Goal: Task Accomplishment & Management: Use online tool/utility

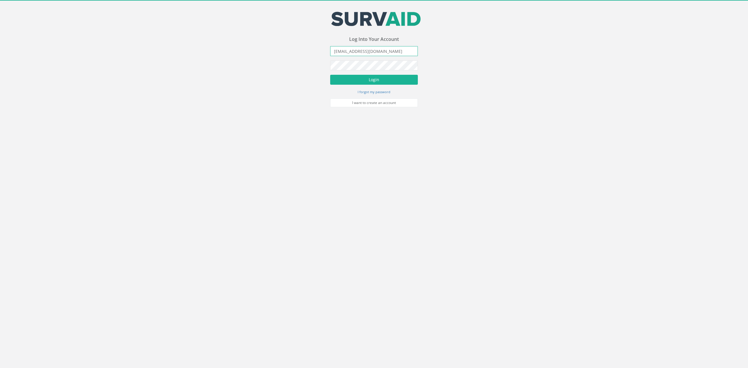
click at [378, 49] on input "[EMAIL_ADDRESS][DOMAIN_NAME]" at bounding box center [374, 51] width 88 height 10
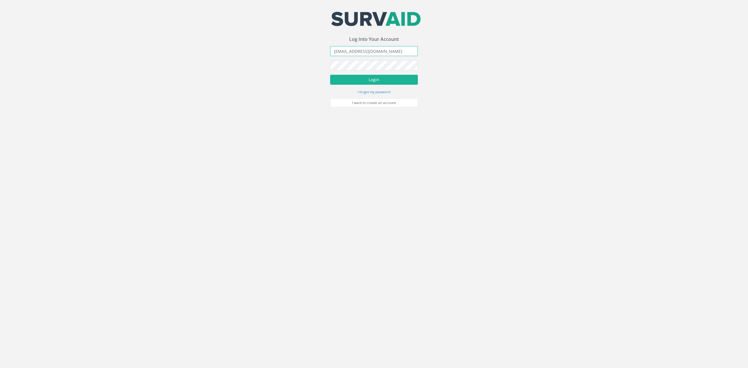
click at [378, 49] on input "[EMAIL_ADDRESS][DOMAIN_NAME]" at bounding box center [374, 51] width 88 height 10
type input "[PERSON_NAME][EMAIL_ADDRESS][PERSON_NAME][DOMAIN_NAME]"
click at [330, 75] on button "Login" at bounding box center [374, 80] width 88 height 10
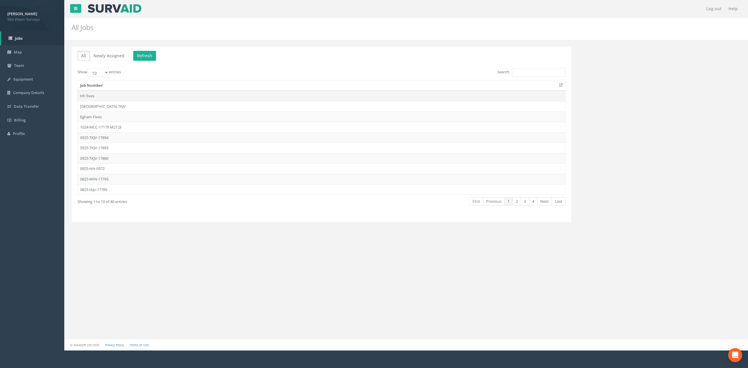
click at [117, 95] on td "Hh fixes" at bounding box center [321, 96] width 487 height 11
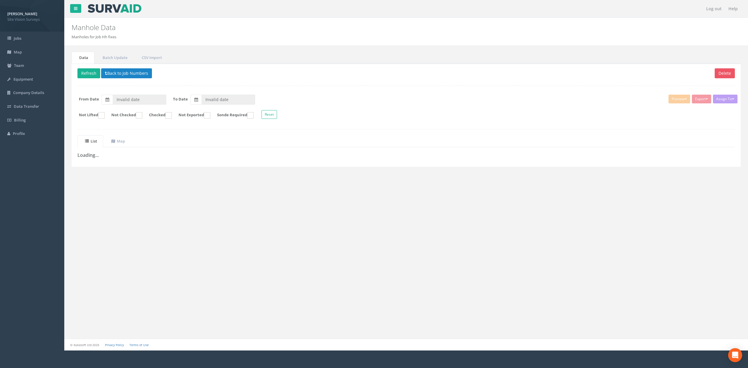
type input "[DATE]"
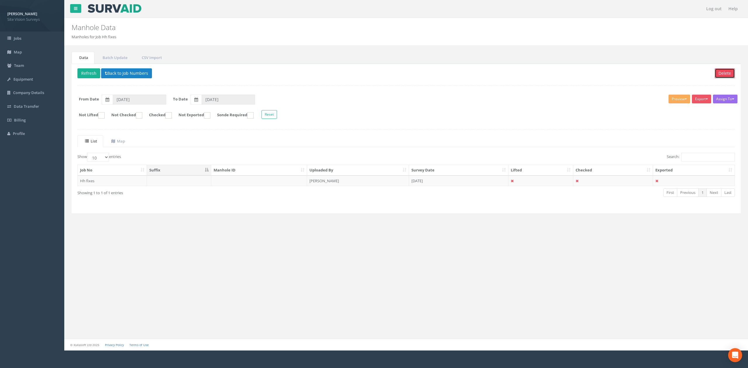
click at [718, 73] on button "Delete" at bounding box center [724, 73] width 20 height 10
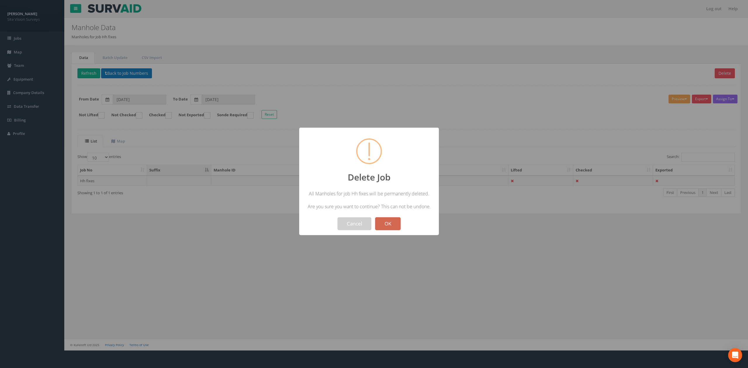
click at [394, 220] on button "OK" at bounding box center [387, 223] width 25 height 13
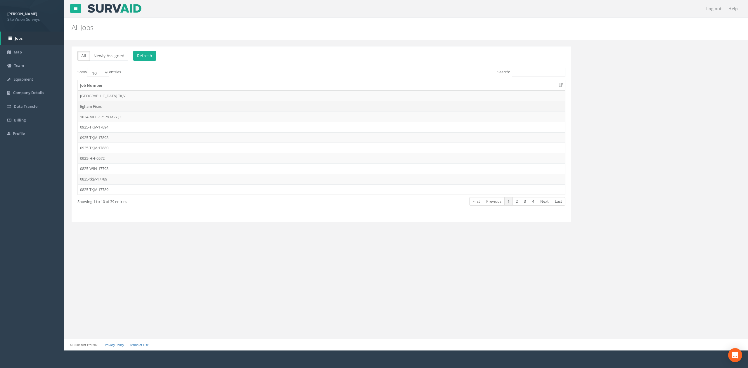
click at [143, 107] on td "Egham Fixes" at bounding box center [321, 106] width 487 height 11
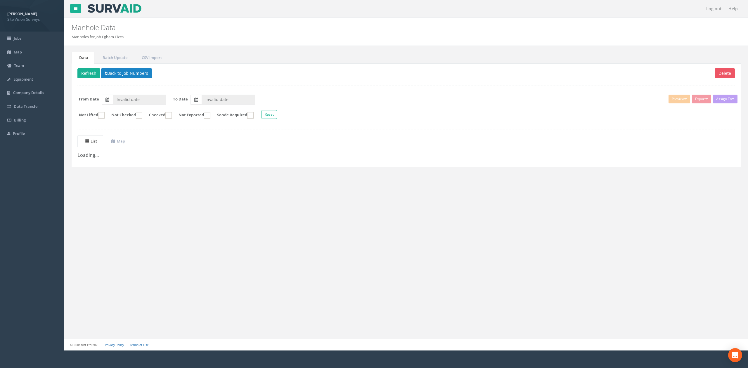
type input "[DATE]"
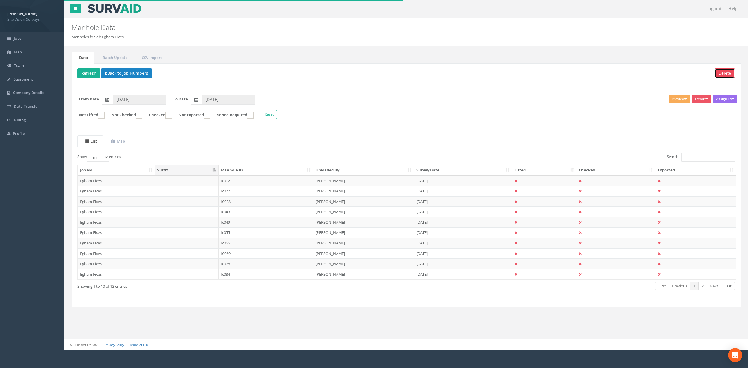
click at [721, 73] on button "Delete" at bounding box center [724, 73] width 20 height 10
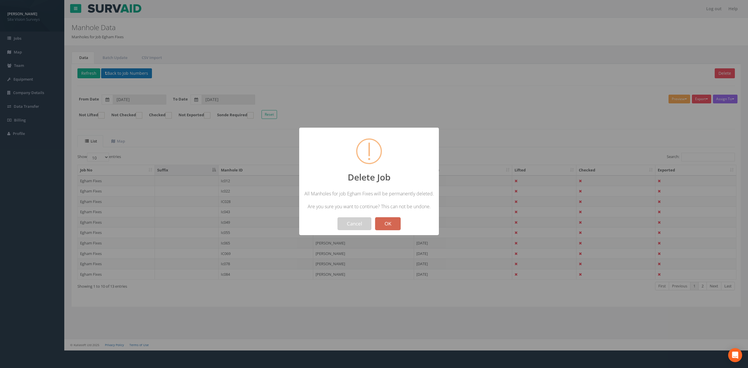
click at [392, 225] on button "OK" at bounding box center [387, 223] width 25 height 13
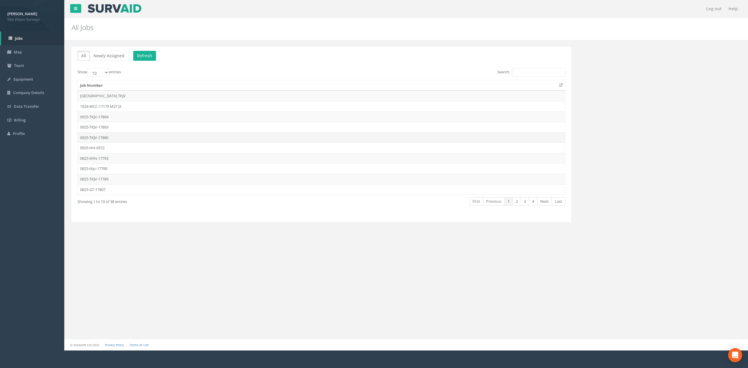
click at [112, 138] on td "0925-TKJV-17880" at bounding box center [321, 137] width 487 height 11
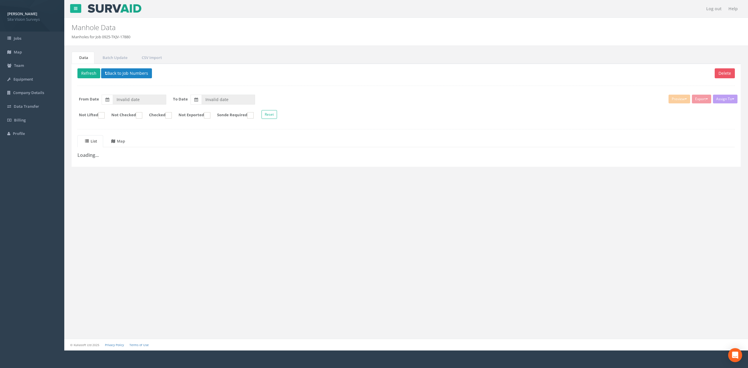
type input "[DATE]"
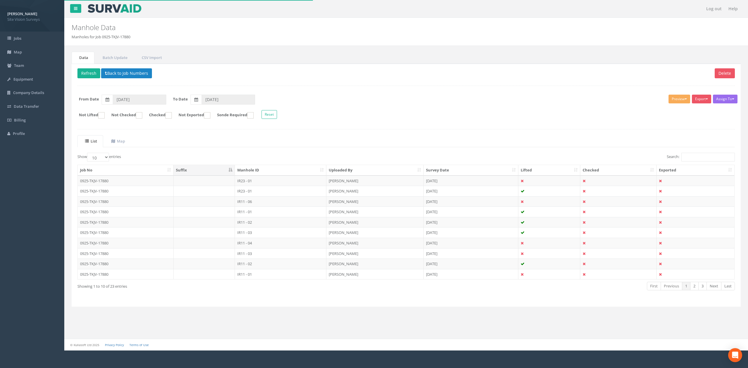
click at [276, 171] on th "Manhole ID" at bounding box center [280, 170] width 91 height 11
click at [708, 286] on link "Next" at bounding box center [713, 286] width 15 height 8
click at [270, 235] on td "IR11 - 02" at bounding box center [280, 232] width 91 height 11
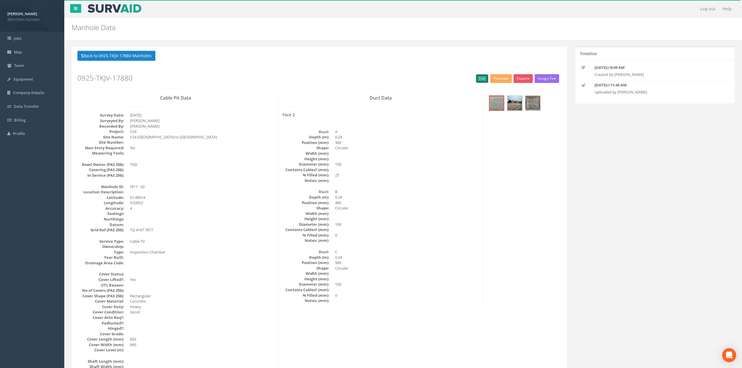
click at [480, 81] on link "Edit" at bounding box center [482, 78] width 13 height 9
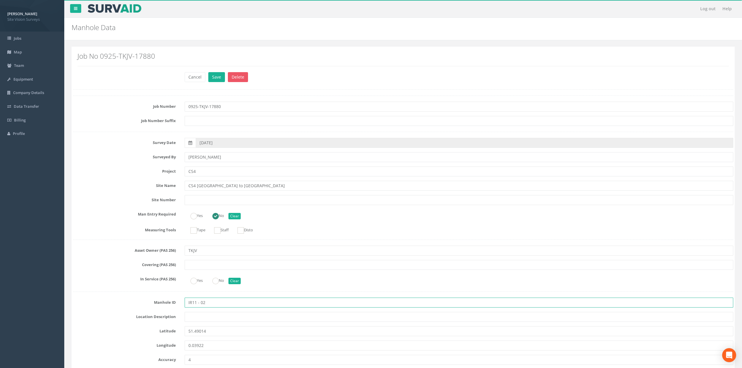
click at [201, 302] on input "IR11 - 02" at bounding box center [459, 303] width 548 height 10
type input "IR11-IC02"
click at [208, 72] on button "Save" at bounding box center [216, 77] width 17 height 10
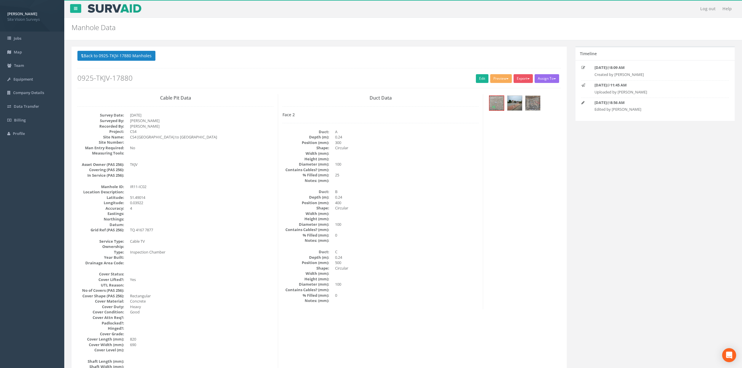
click at [124, 61] on p "Back to 0925-TKJV-17880 Manholes Back to Map" at bounding box center [318, 56] width 483 height 11
click at [131, 60] on button "Back to 0925-TKJV-17880 Manholes" at bounding box center [116, 56] width 78 height 10
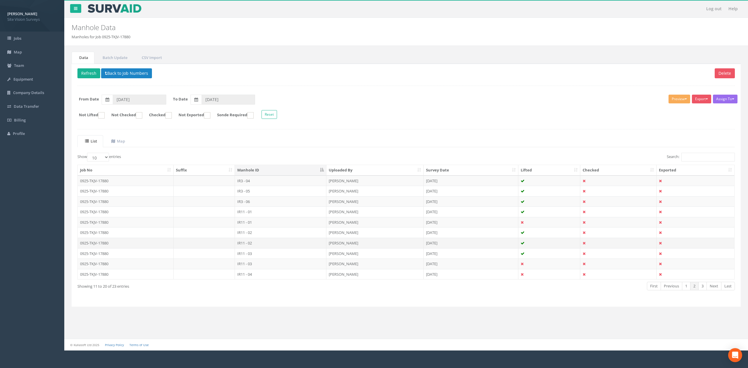
click at [263, 244] on td "IR11 - 02" at bounding box center [280, 243] width 91 height 11
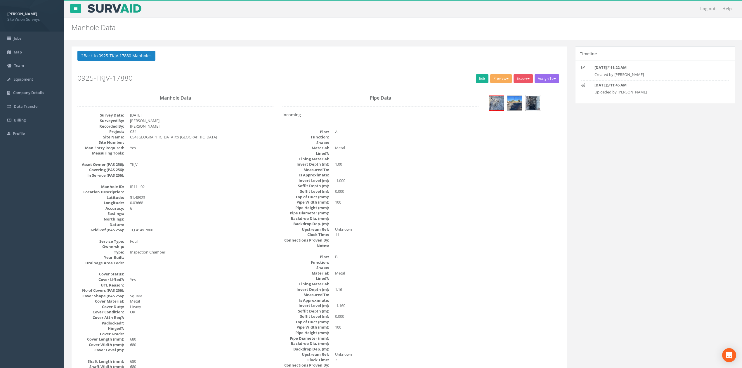
click at [536, 106] on img at bounding box center [532, 103] width 15 height 15
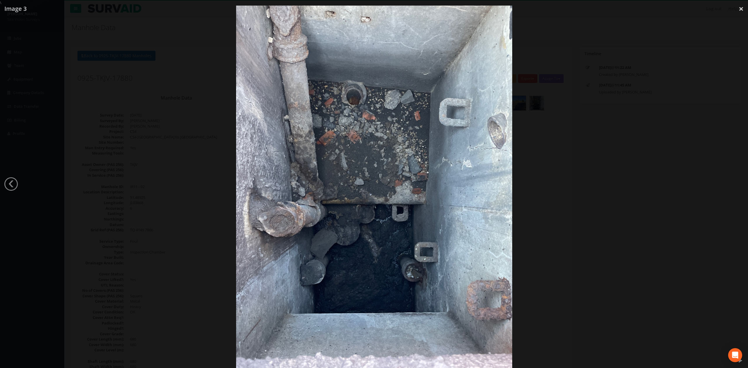
click at [576, 170] on div at bounding box center [374, 190] width 748 height 368
